Goal: Task Accomplishment & Management: Use online tool/utility

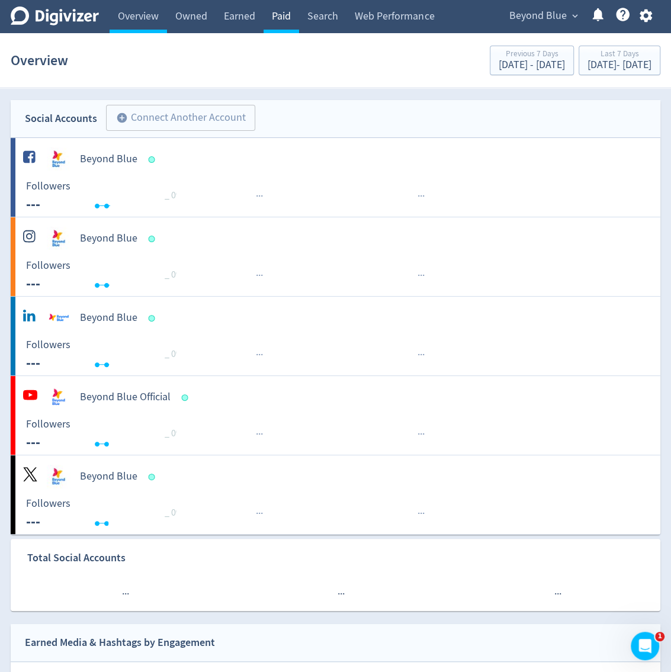
drag, startPoint x: 298, startPoint y: 12, endPoint x: 292, endPoint y: 16, distance: 7.2
click at [298, 11] on link "Paid" at bounding box center [281, 16] width 36 height 33
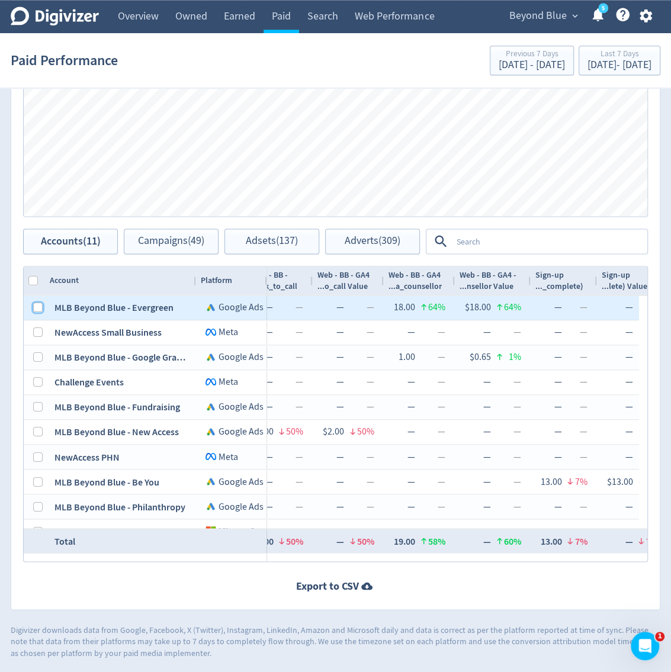
click at [38, 308] on input "Press Space to toggle row selection (unchecked)" at bounding box center [37, 306] width 9 height 9
checkbox input "true"
checkbox input "false"
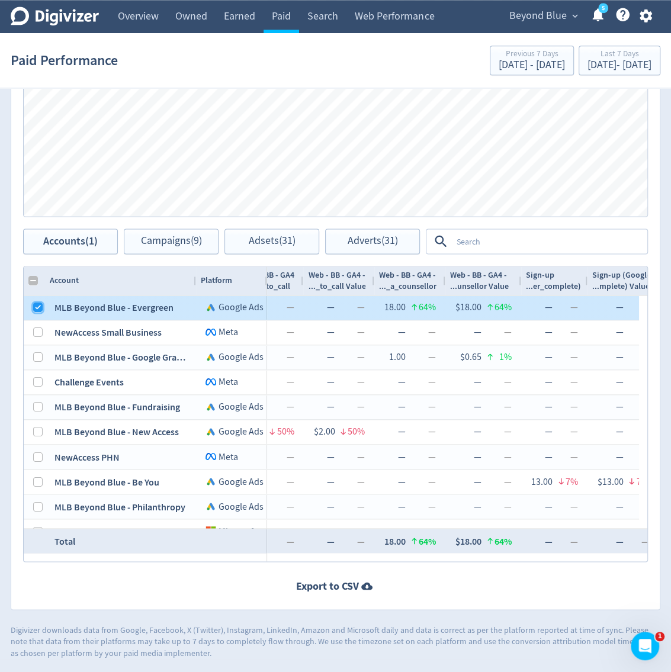
click at [38, 308] on input "Press Space to toggle row selection (checked)" at bounding box center [37, 306] width 9 height 9
checkbox input "false"
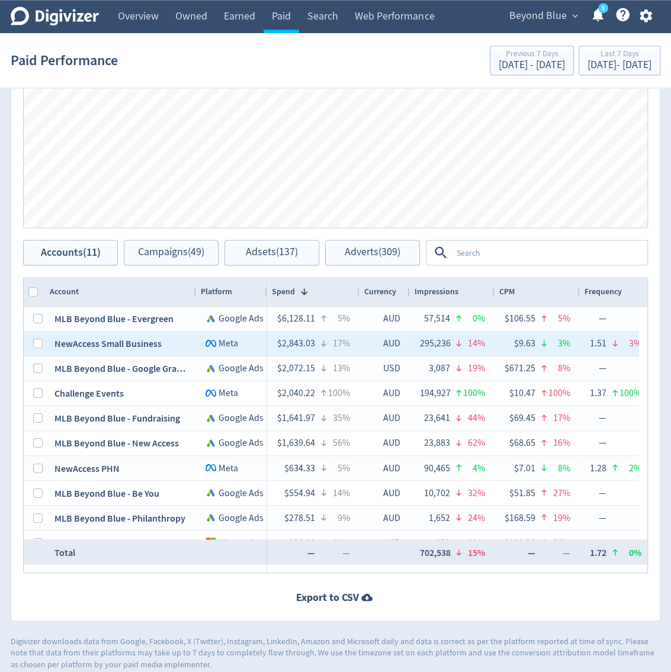
scroll to position [785, 0]
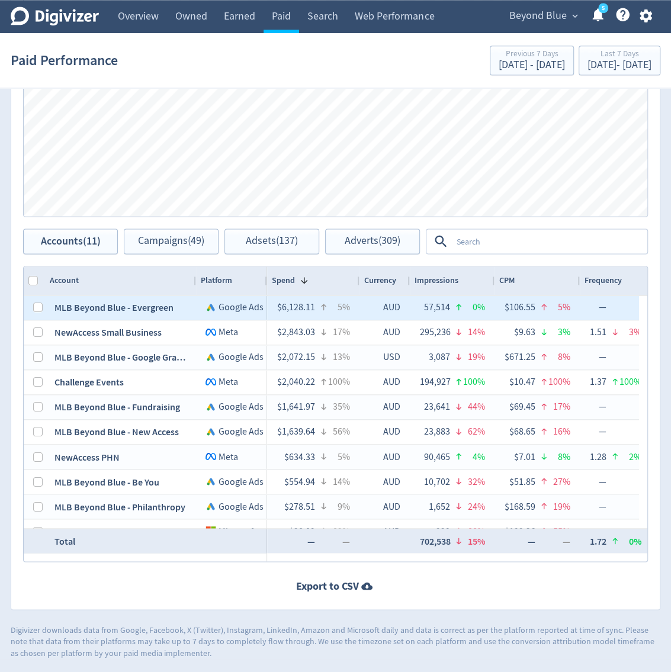
click at [515, 255] on div "Accounts Impressions Clicks Engagements Engagements Clicks Impressions Press Sp…" at bounding box center [335, 270] width 649 height 679
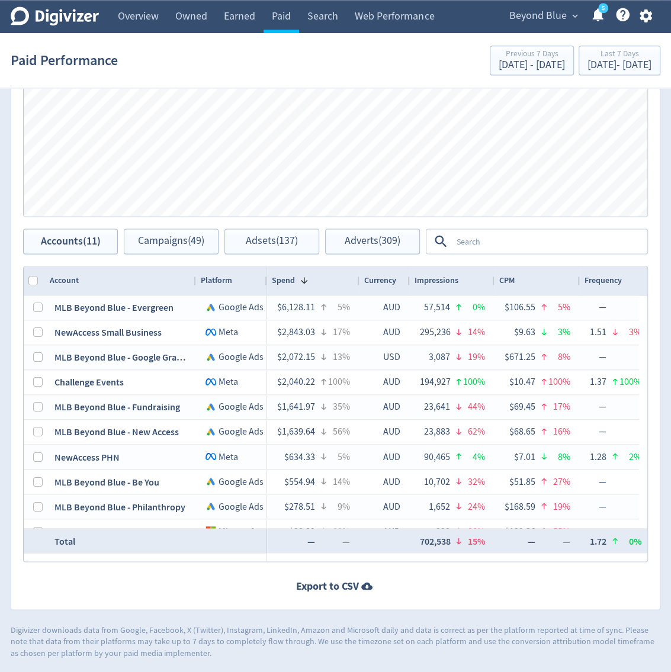
click at [527, 242] on textarea at bounding box center [549, 241] width 194 height 22
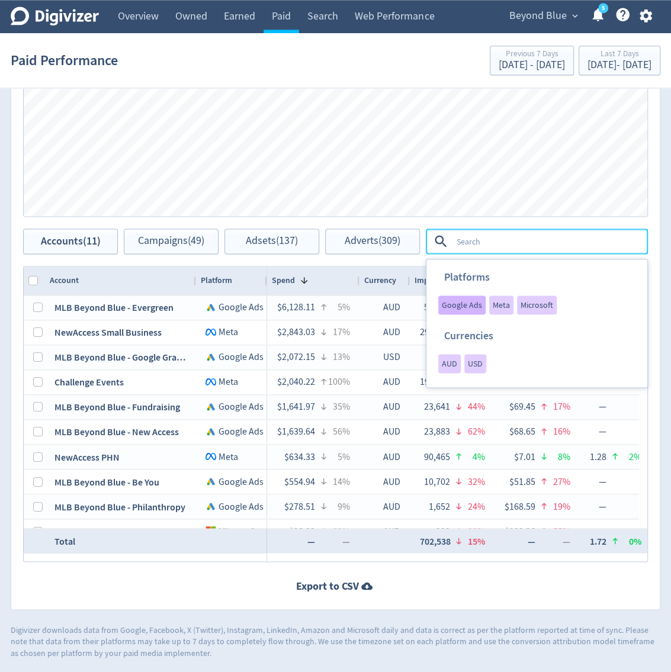
click at [480, 309] on div "Google Ads" at bounding box center [461, 304] width 47 height 19
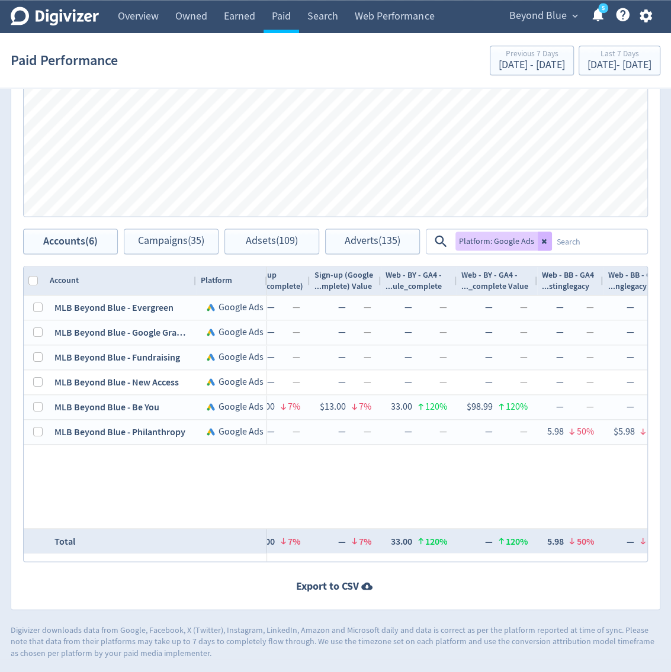
scroll to position [0, 0]
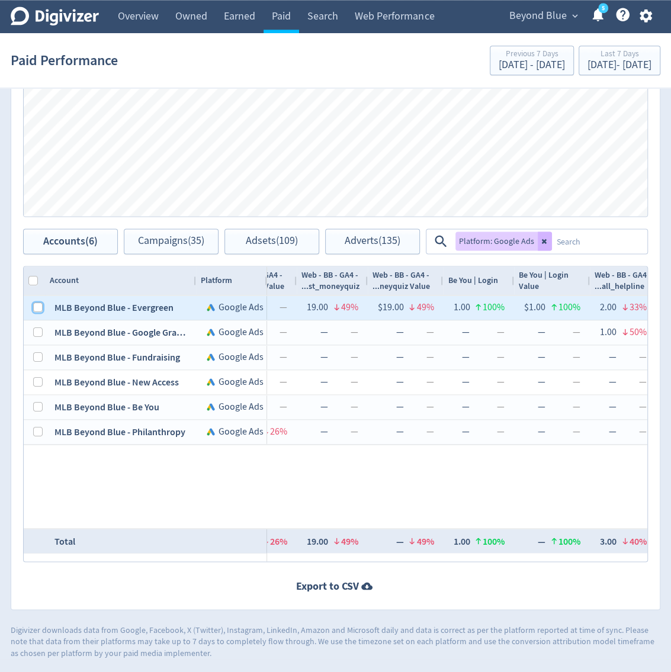
click at [36, 309] on input "Press Space to toggle row selection (unchecked)" at bounding box center [37, 306] width 9 height 9
checkbox input "true"
checkbox input "false"
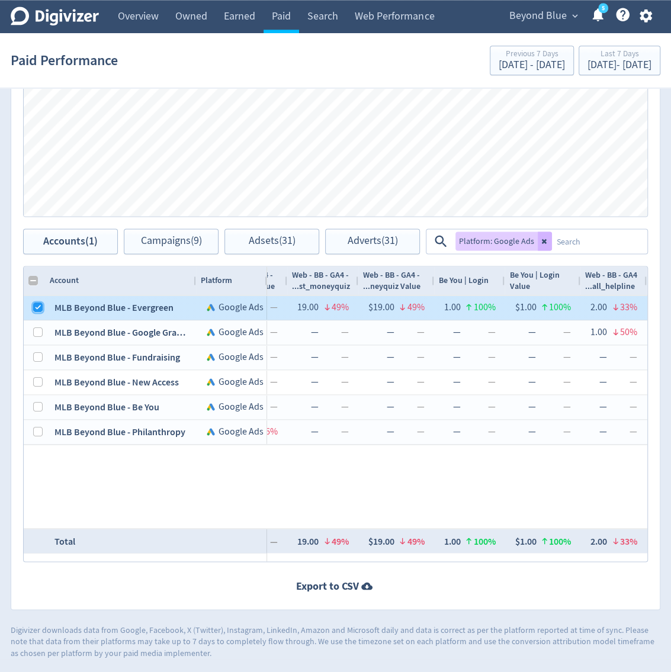
click at [36, 309] on input "Press Space to toggle row selection (checked)" at bounding box center [37, 306] width 9 height 9
checkbox input "false"
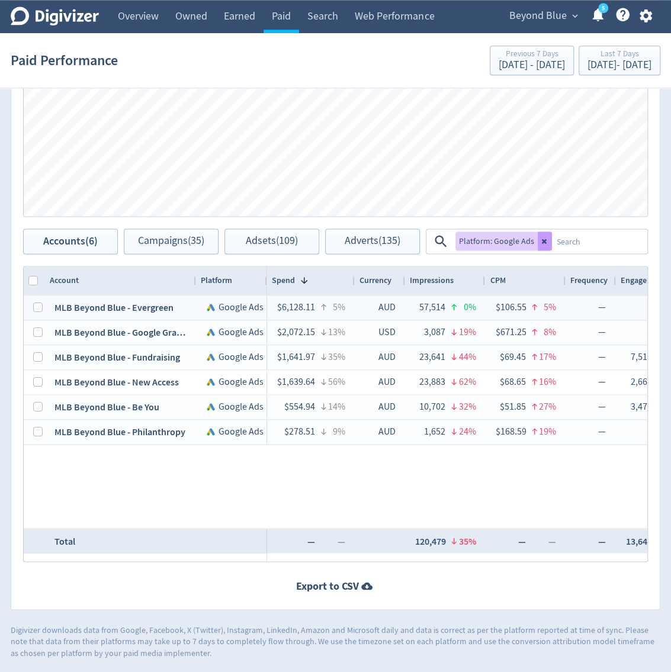
click at [541, 237] on icon at bounding box center [544, 240] width 7 height 7
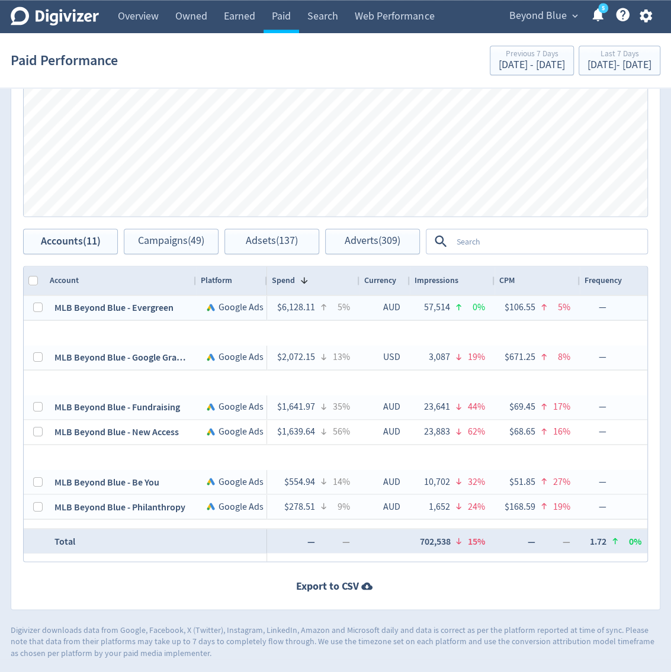
click at [531, 243] on textarea at bounding box center [549, 241] width 194 height 22
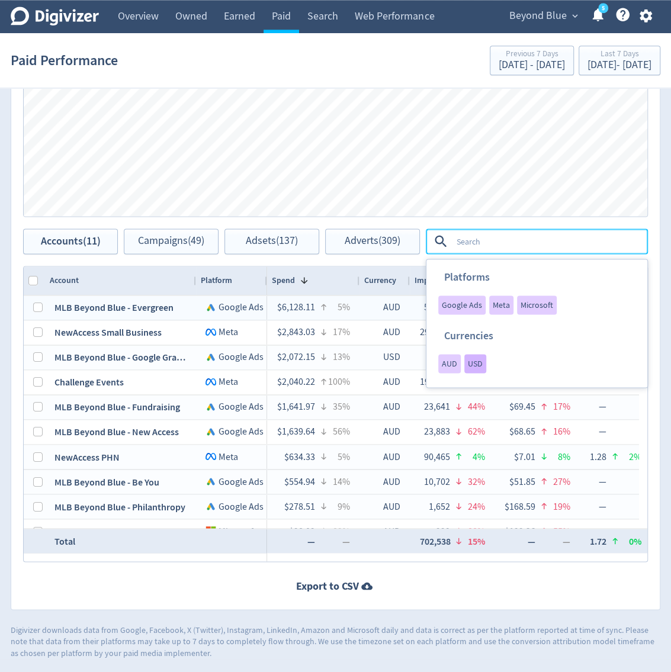
click at [465, 366] on div "USD" at bounding box center [475, 363] width 22 height 19
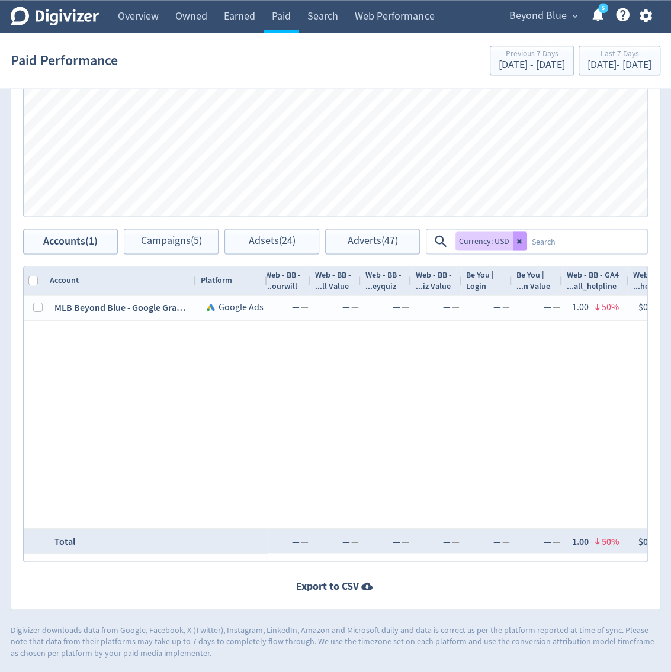
click at [519, 243] on icon at bounding box center [519, 240] width 7 height 7
click at [544, 237] on textarea at bounding box center [586, 241] width 119 height 22
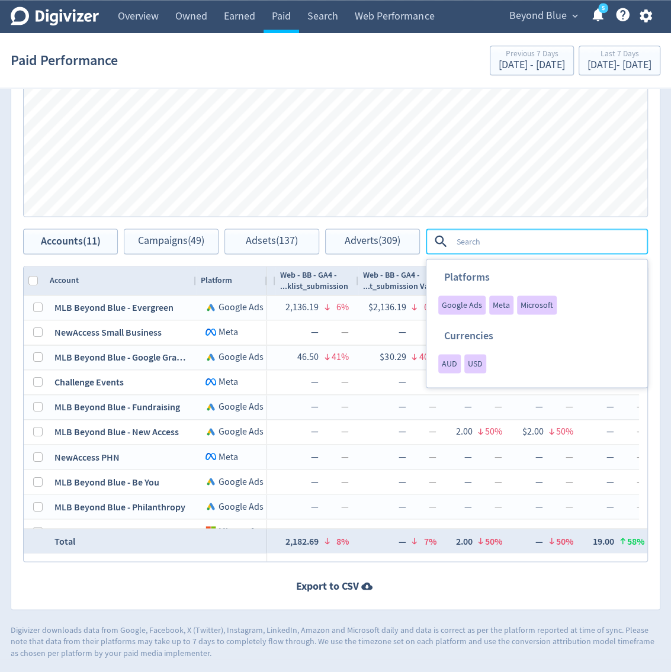
drag, startPoint x: 455, startPoint y: 366, endPoint x: 554, endPoint y: 237, distance: 162.9
click at [455, 366] on span "AUD" at bounding box center [449, 363] width 15 height 8
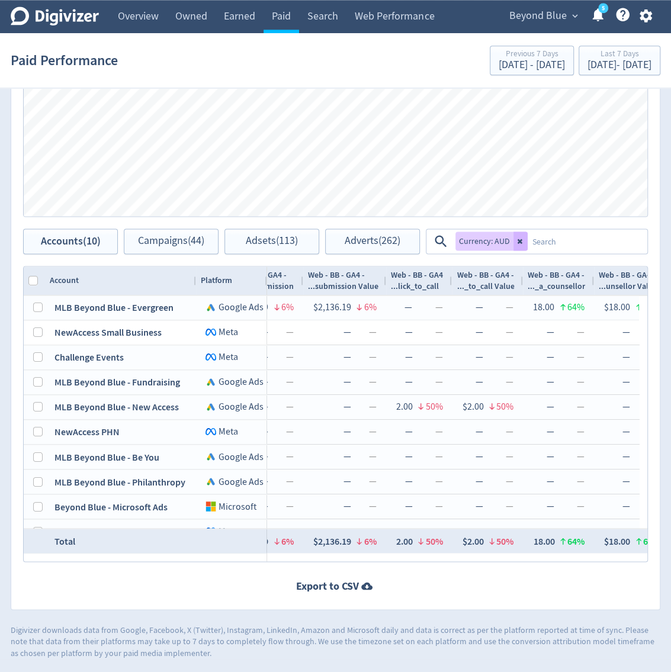
click at [556, 237] on textarea at bounding box center [586, 241] width 118 height 22
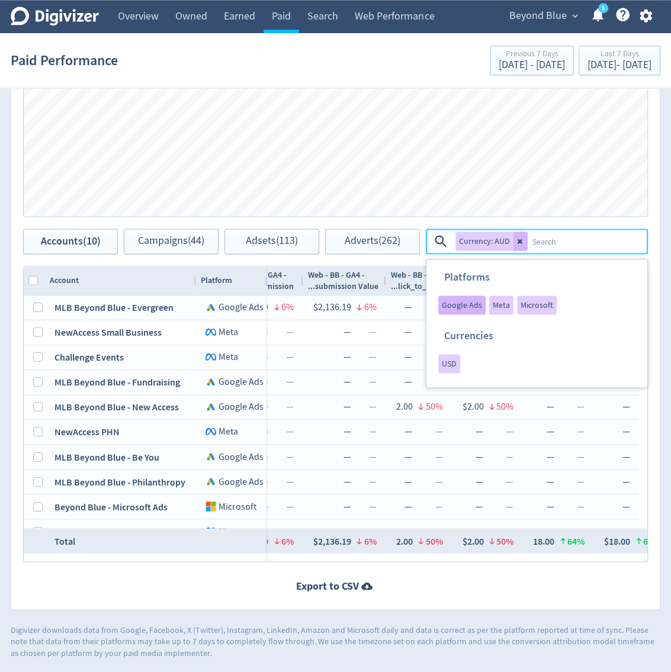
click at [464, 301] on span "Google Ads" at bounding box center [462, 305] width 40 height 8
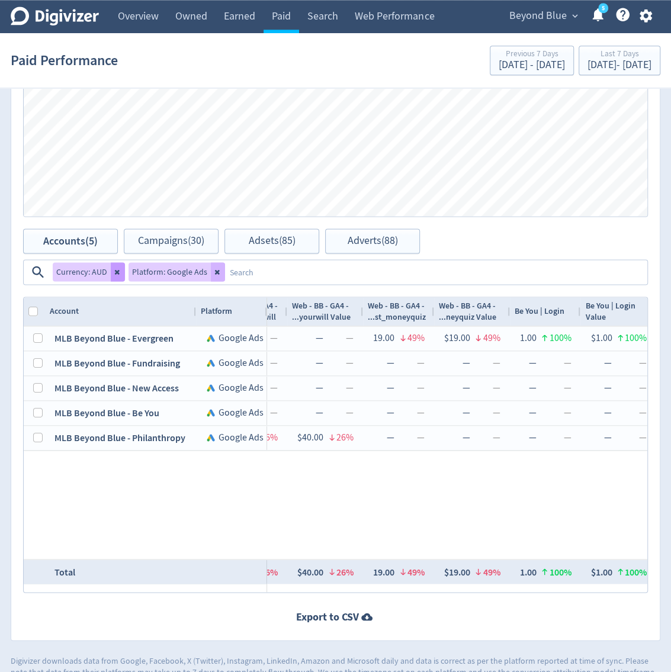
click at [111, 266] on button at bounding box center [118, 271] width 14 height 19
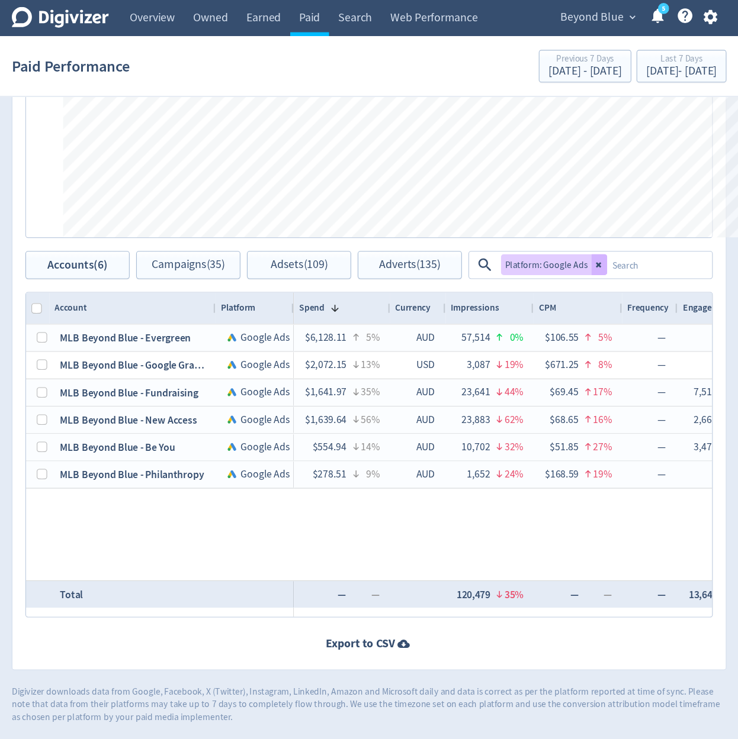
scroll to position [512, 0]
